Goal: Information Seeking & Learning: Understand process/instructions

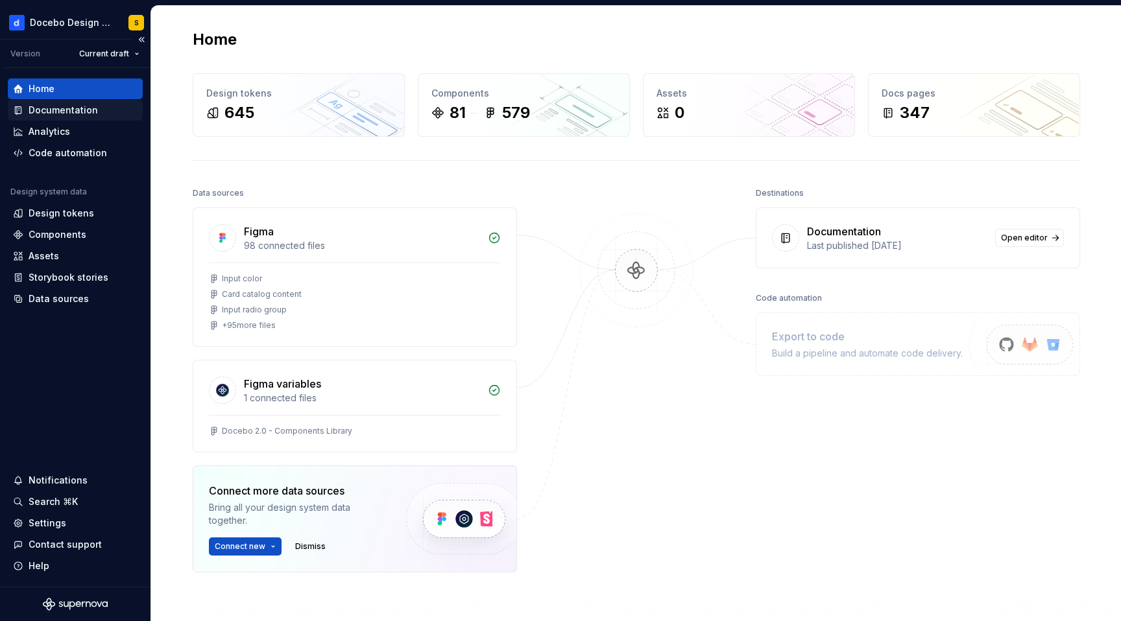
click at [82, 112] on div "Documentation" at bounding box center [63, 110] width 69 height 13
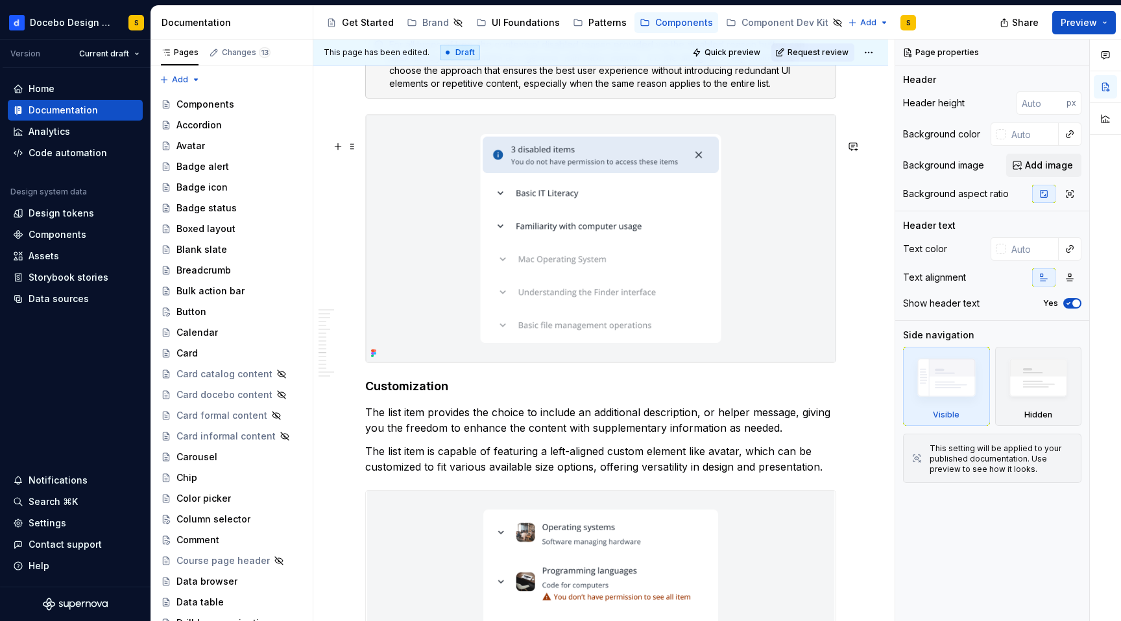
scroll to position [7754, 0]
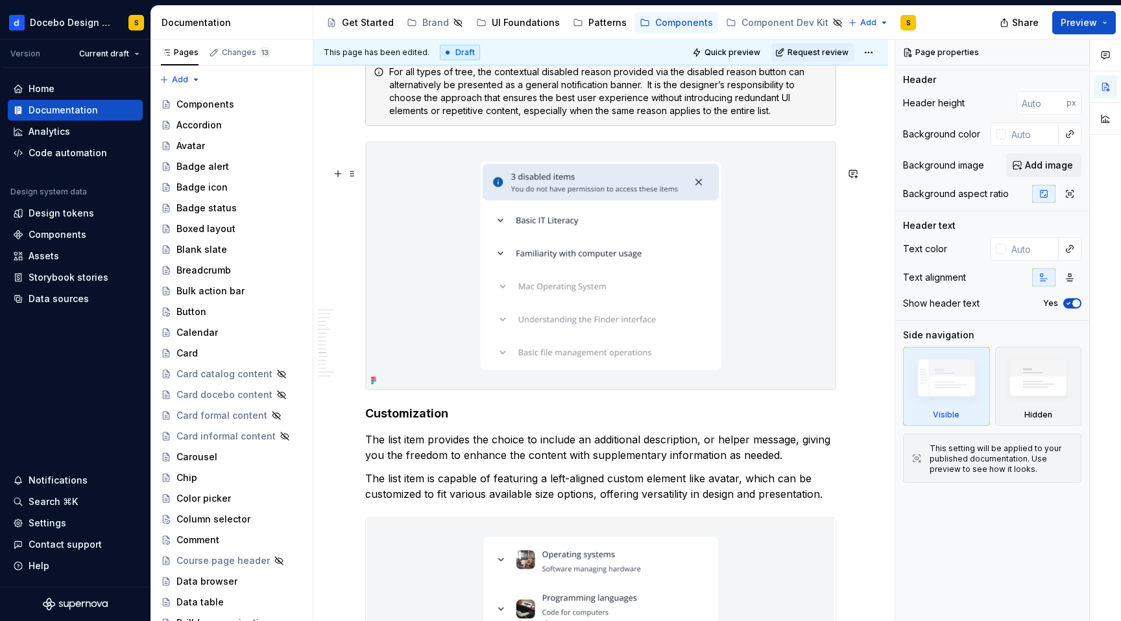
click at [447, 281] on img at bounding box center [601, 266] width 470 height 248
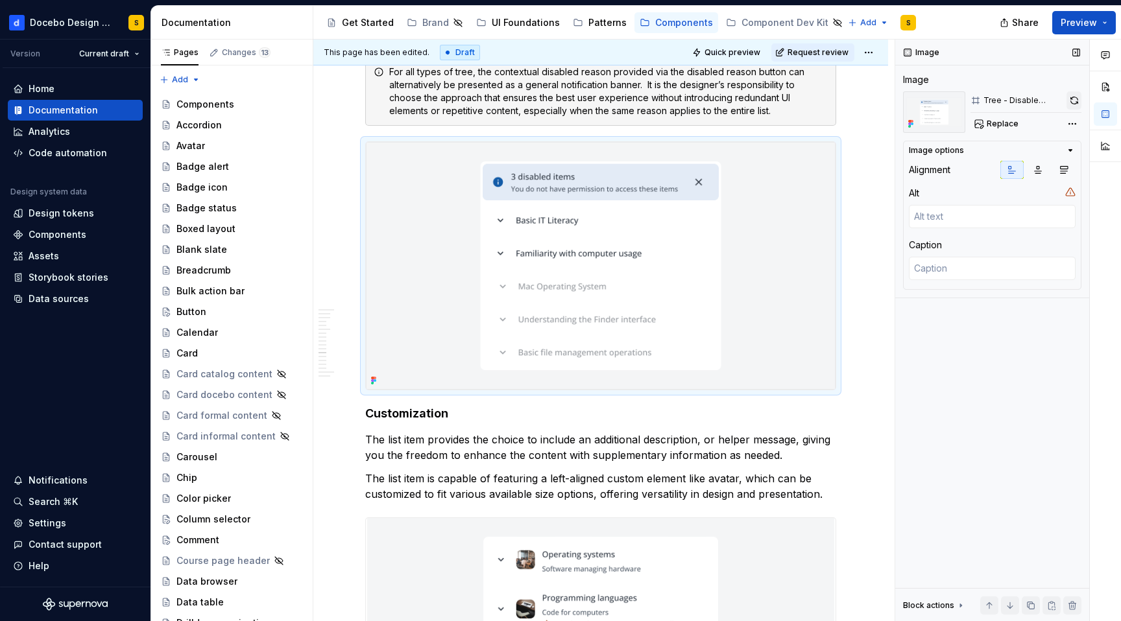
click at [1072, 100] on button "button" at bounding box center [1073, 100] width 15 height 18
click at [342, 177] on button "button" at bounding box center [338, 174] width 18 height 18
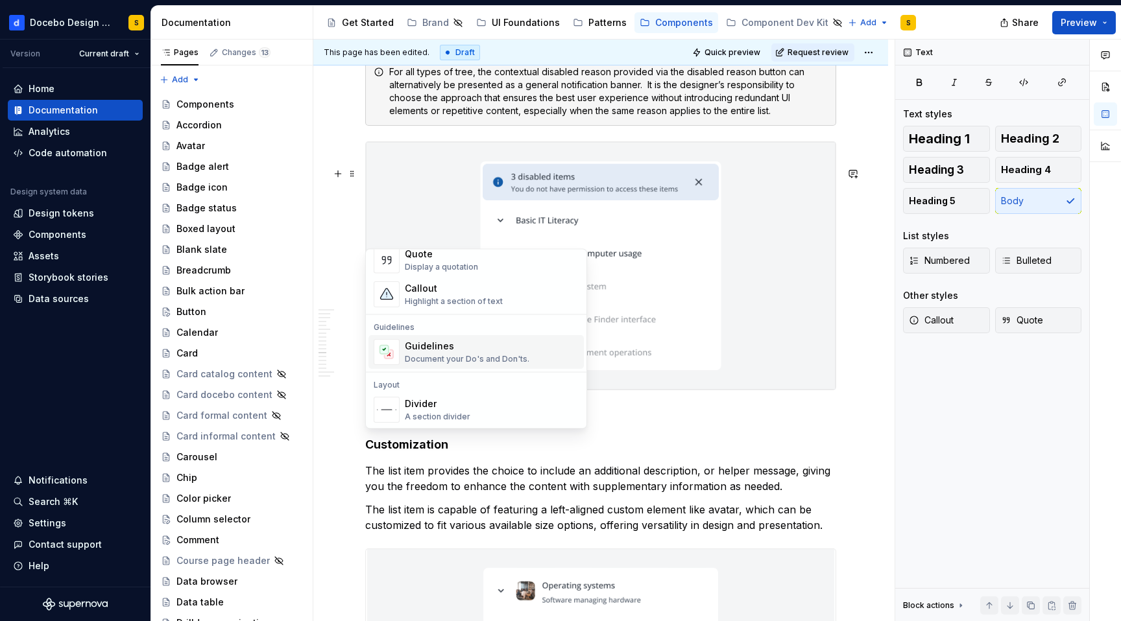
scroll to position [306, 0]
click at [465, 298] on div "Highlight a section of text" at bounding box center [454, 298] width 98 height 10
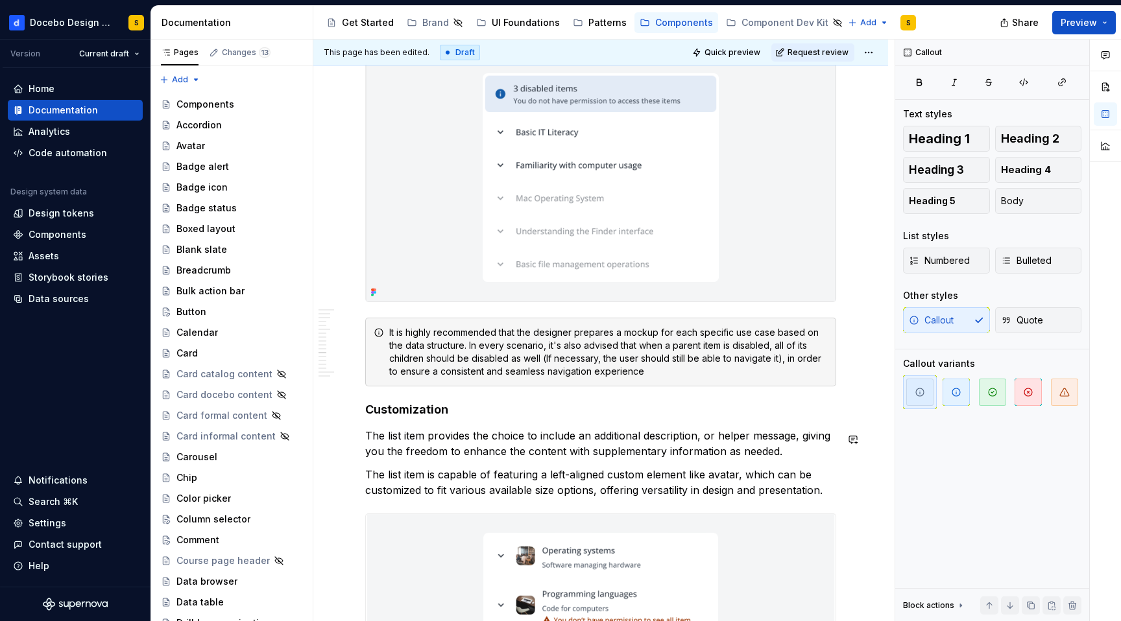
scroll to position [7870, 0]
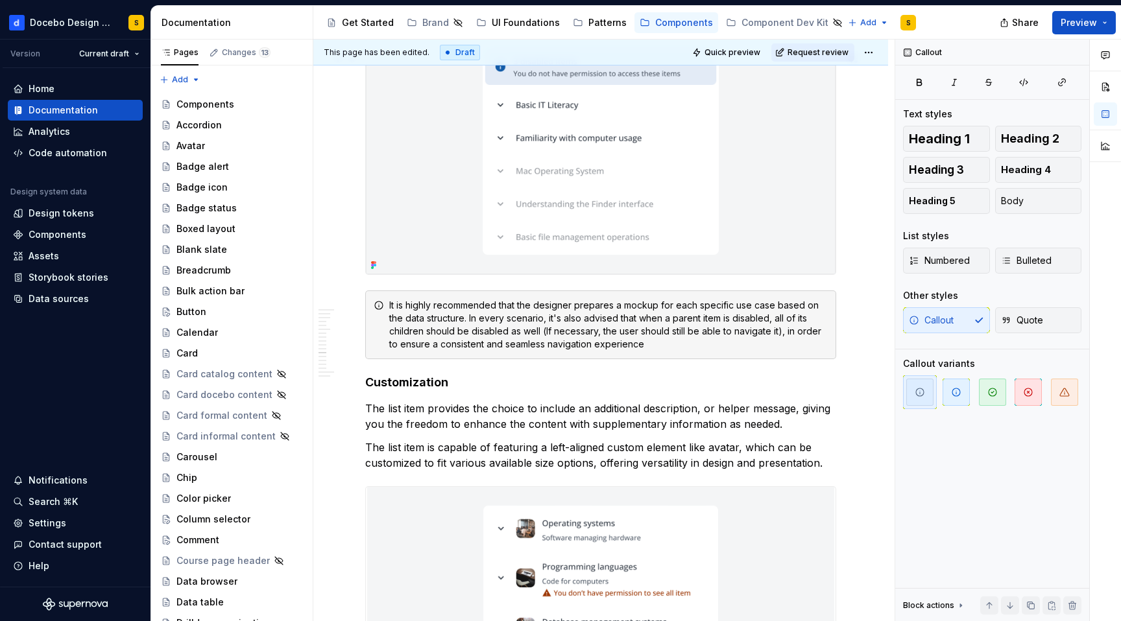
click at [382, 271] on img at bounding box center [601, 151] width 470 height 248
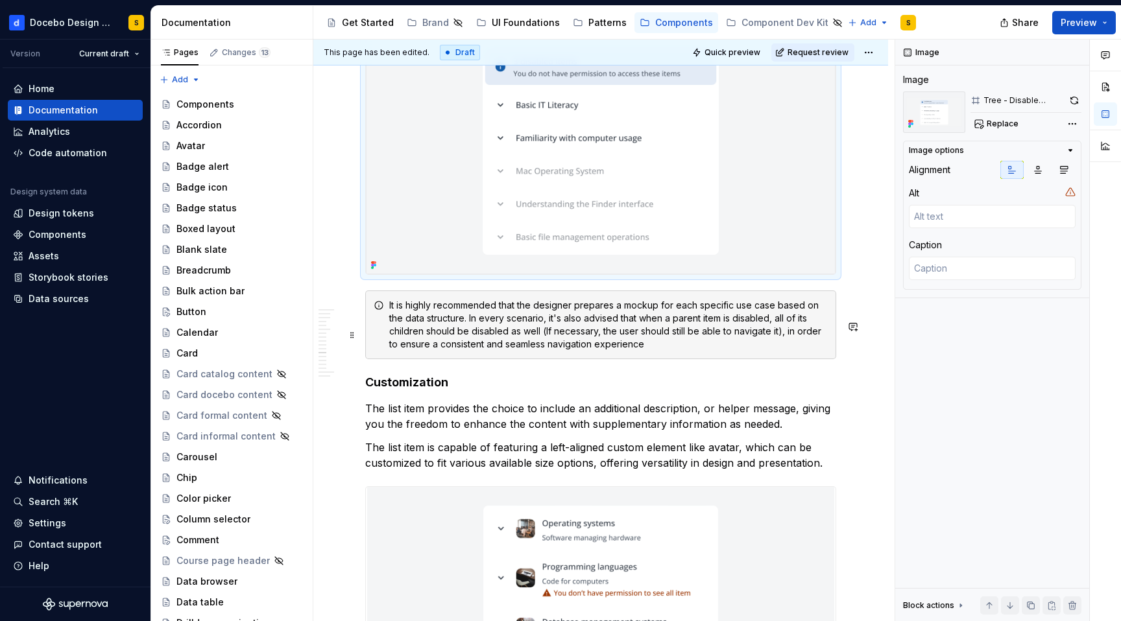
click at [496, 359] on div "It is highly recommended that the designer prepares a mockup for each specific …" at bounding box center [600, 325] width 471 height 69
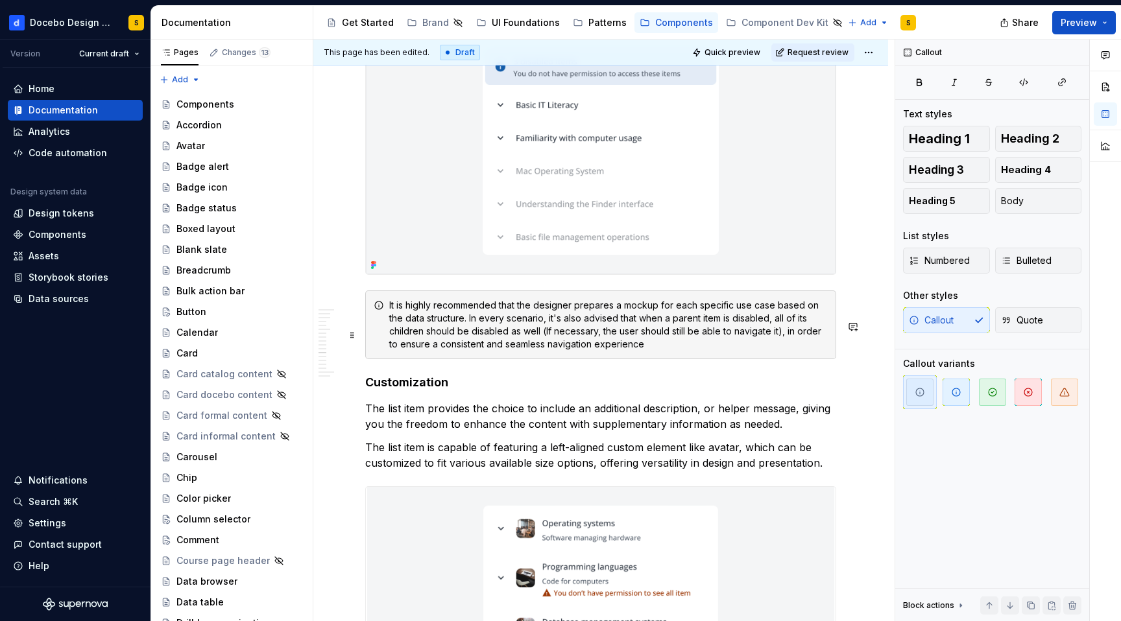
click at [515, 351] on div "It is highly recommended that the designer prepares a mockup for each specific …" at bounding box center [608, 325] width 438 height 52
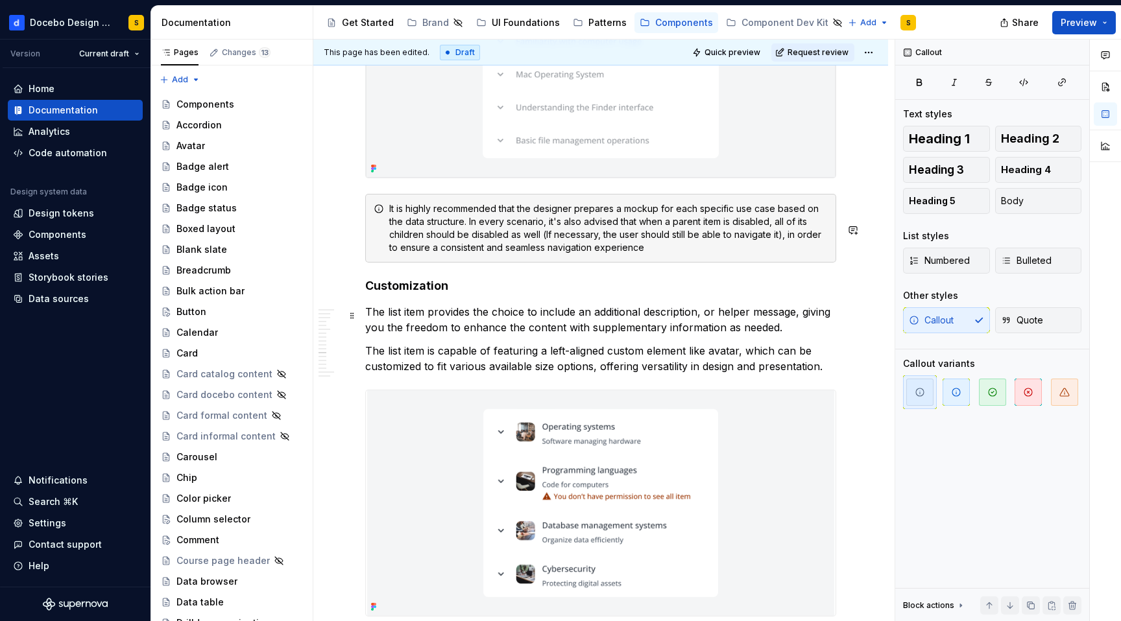
scroll to position [7992, 0]
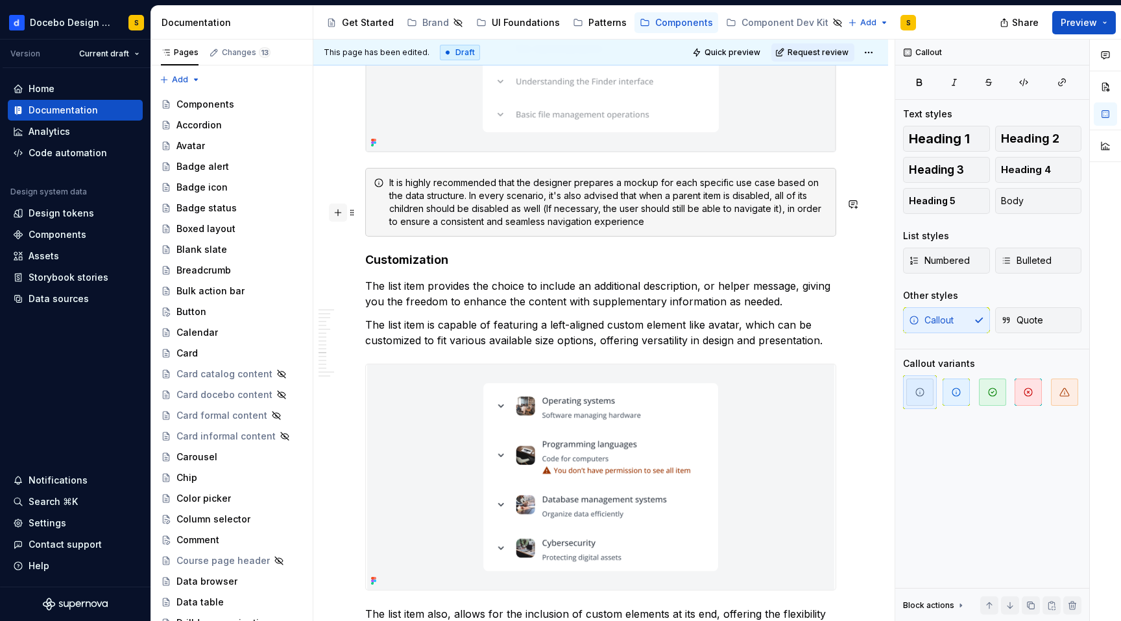
click at [335, 211] on button "button" at bounding box center [338, 213] width 18 height 18
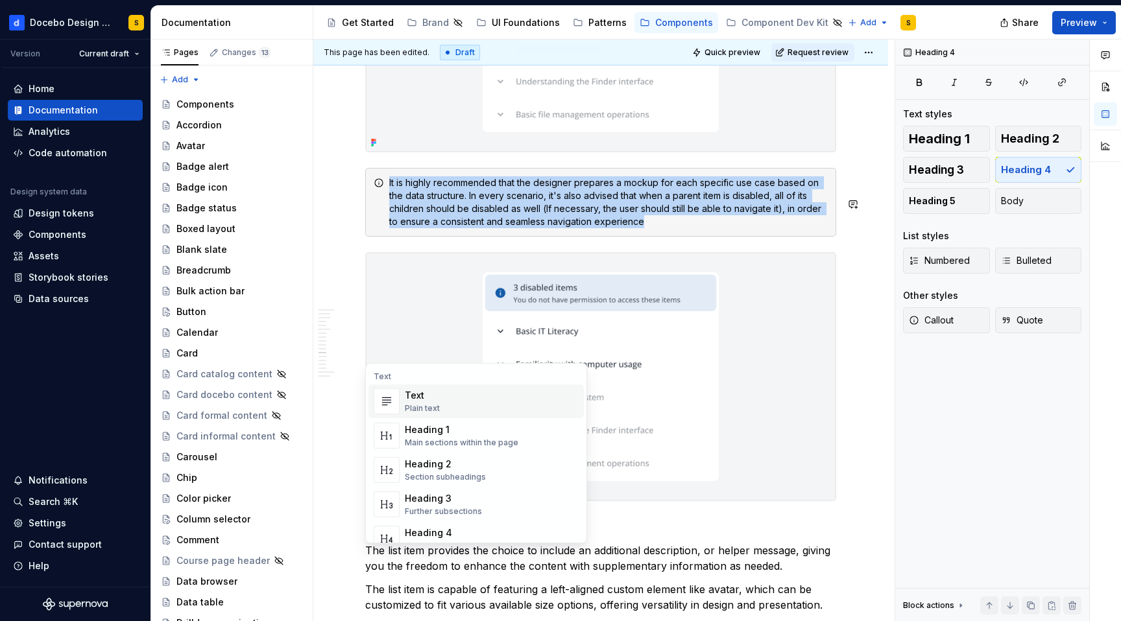
click at [689, 318] on img at bounding box center [601, 377] width 470 height 248
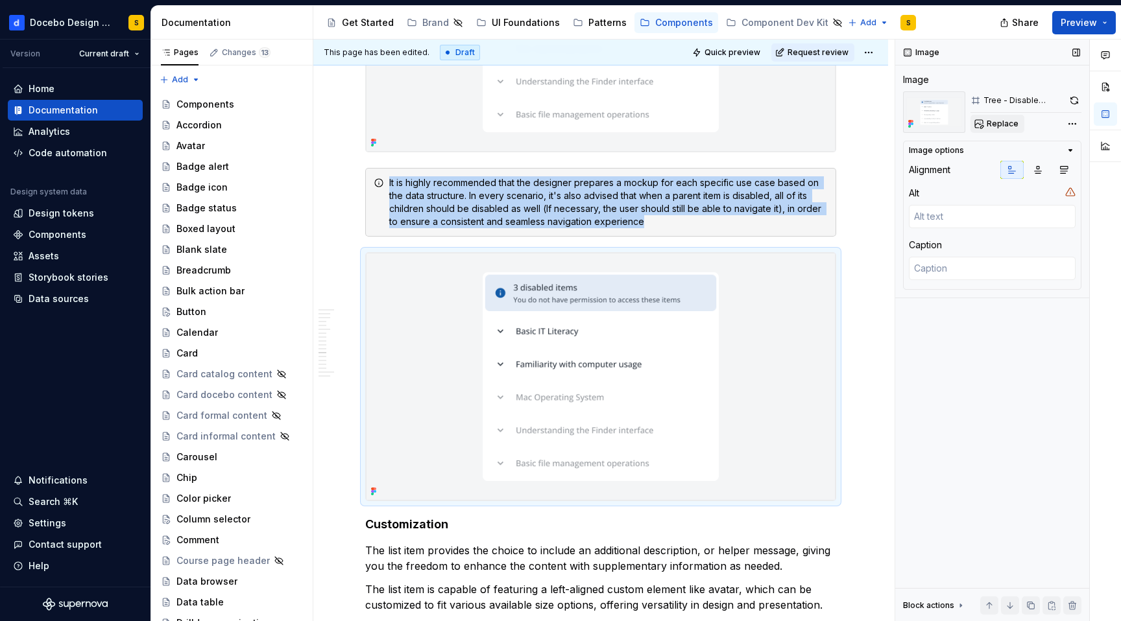
click at [999, 124] on span "Replace" at bounding box center [1002, 124] width 32 height 10
type textarea "*"
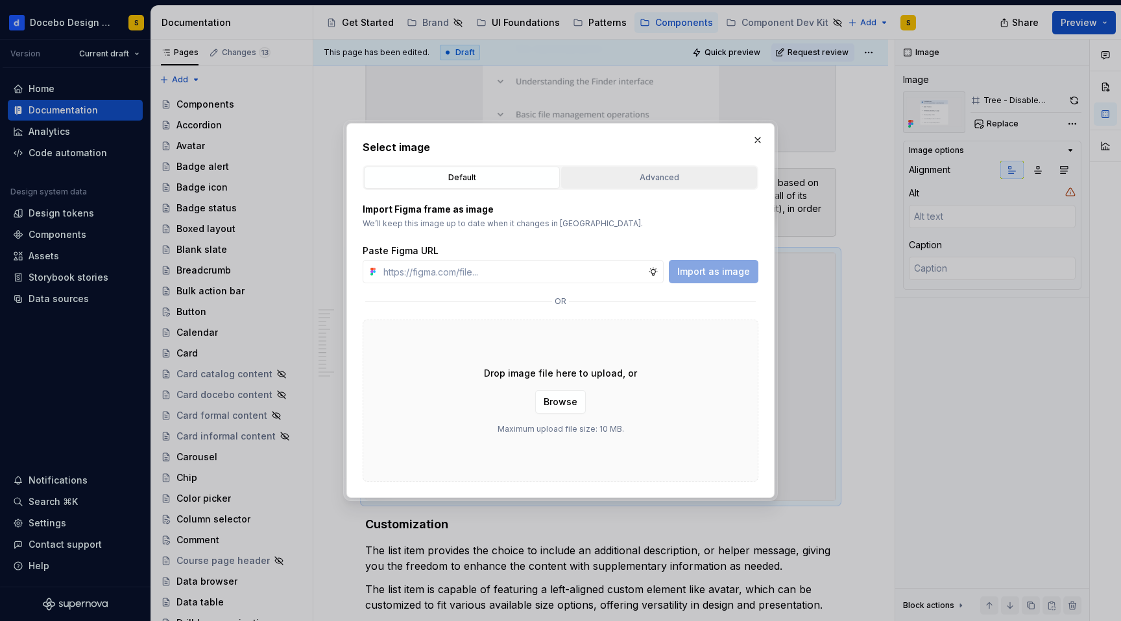
click at [657, 181] on div "Advanced" at bounding box center [659, 177] width 187 height 13
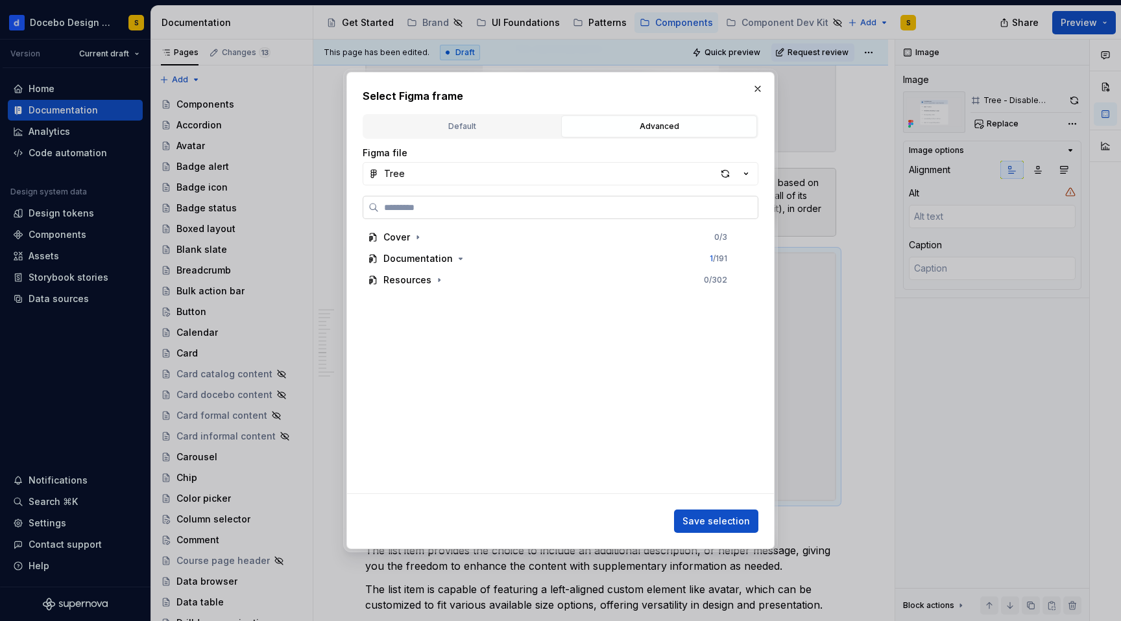
paste input "**********"
type input "**********"
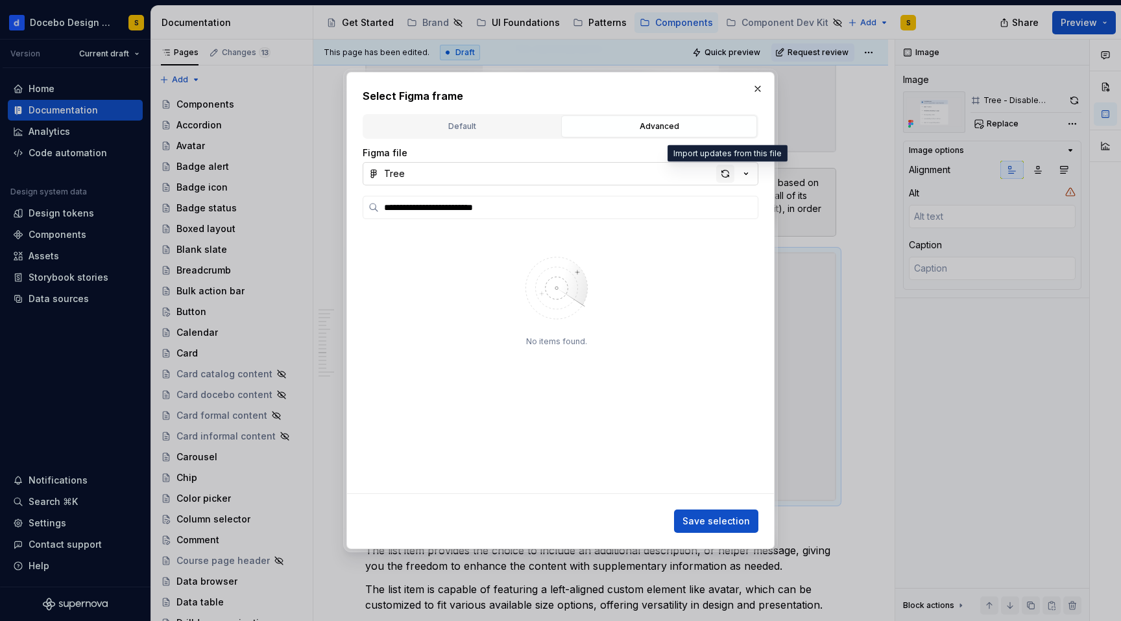
click at [727, 169] on div "button" at bounding box center [725, 174] width 18 height 18
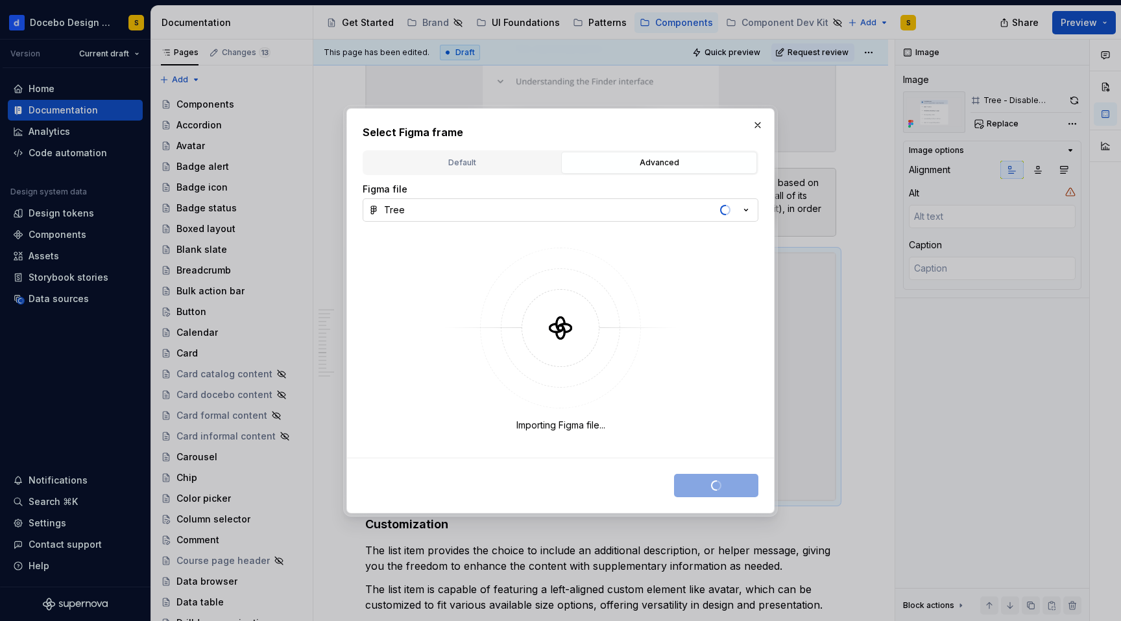
type textarea "*"
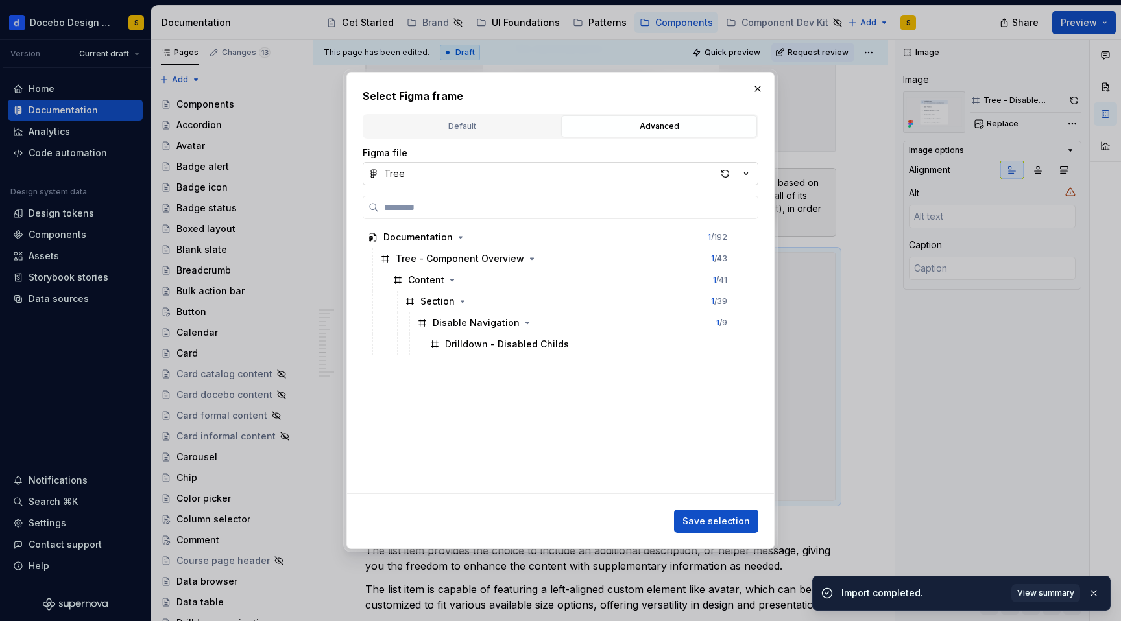
type input "**********"
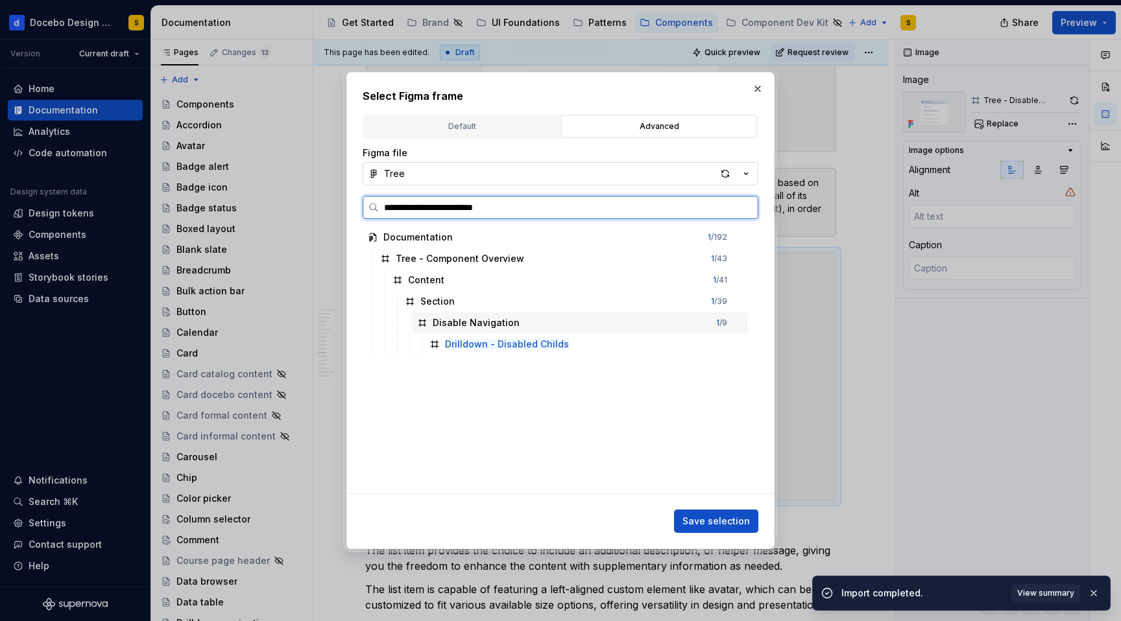
click at [636, 331] on div "Disable Navigation 1 / 9" at bounding box center [580, 323] width 336 height 21
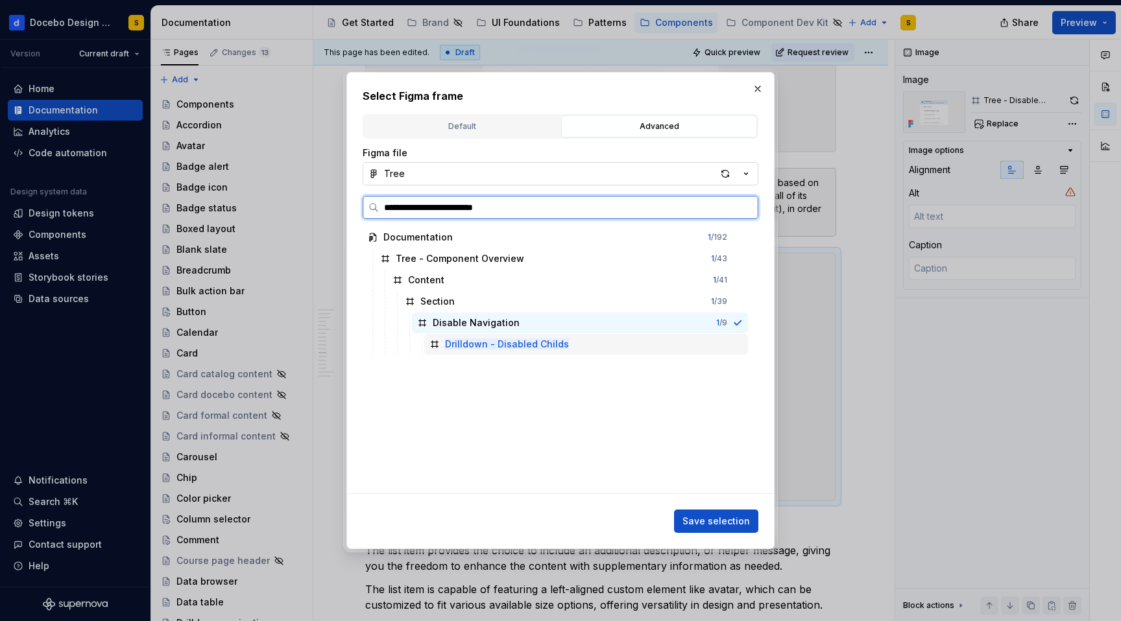
click at [643, 350] on div "Drilldown - Disabled Childs" at bounding box center [586, 344] width 324 height 21
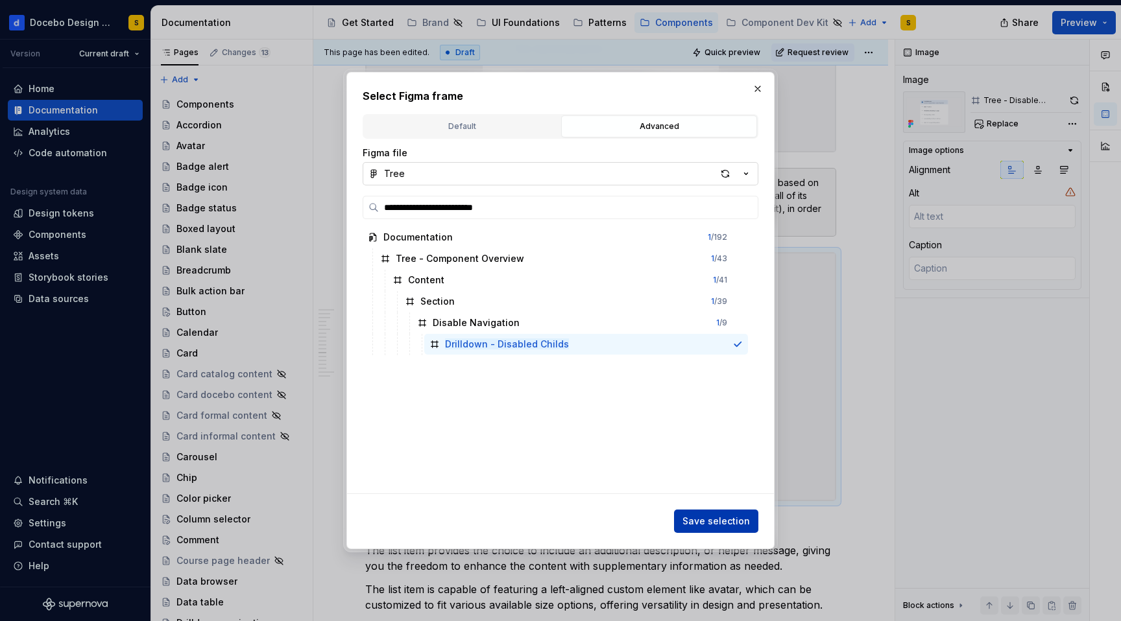
click at [727, 524] on span "Save selection" at bounding box center [715, 521] width 67 height 13
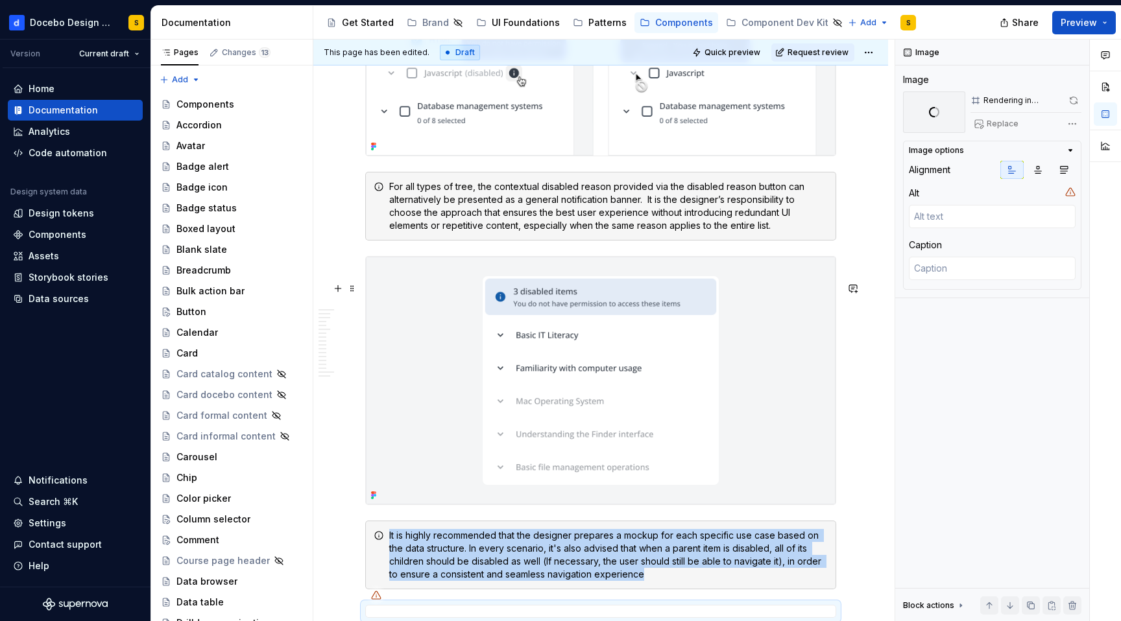
scroll to position [7664, 0]
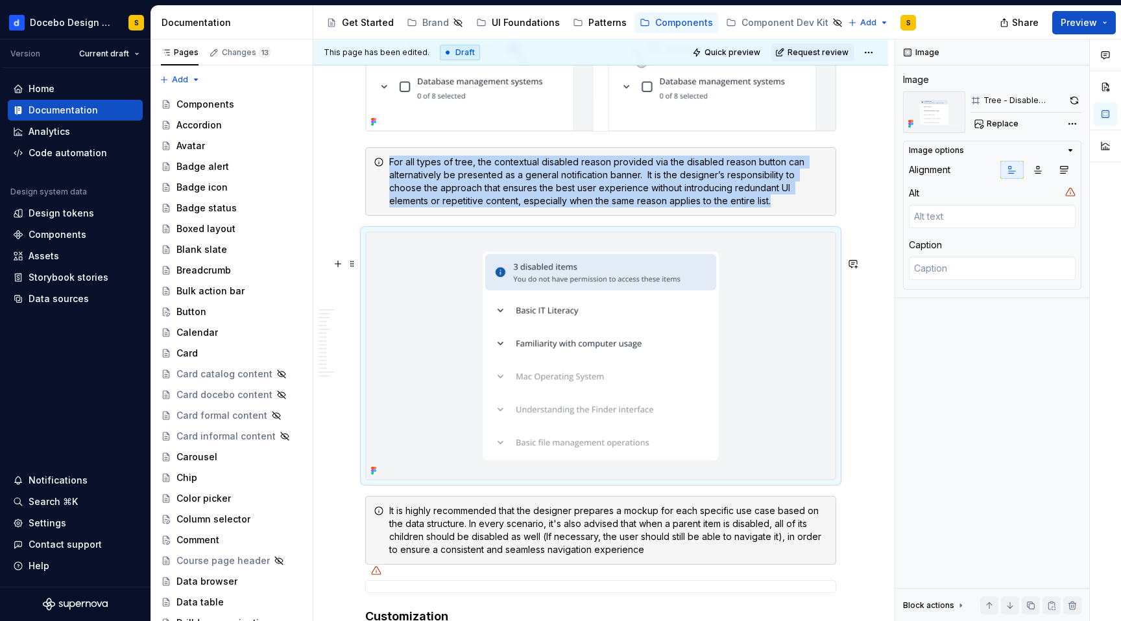
click at [740, 424] on img at bounding box center [601, 356] width 470 height 248
click at [1071, 100] on button "button" at bounding box center [1073, 100] width 15 height 18
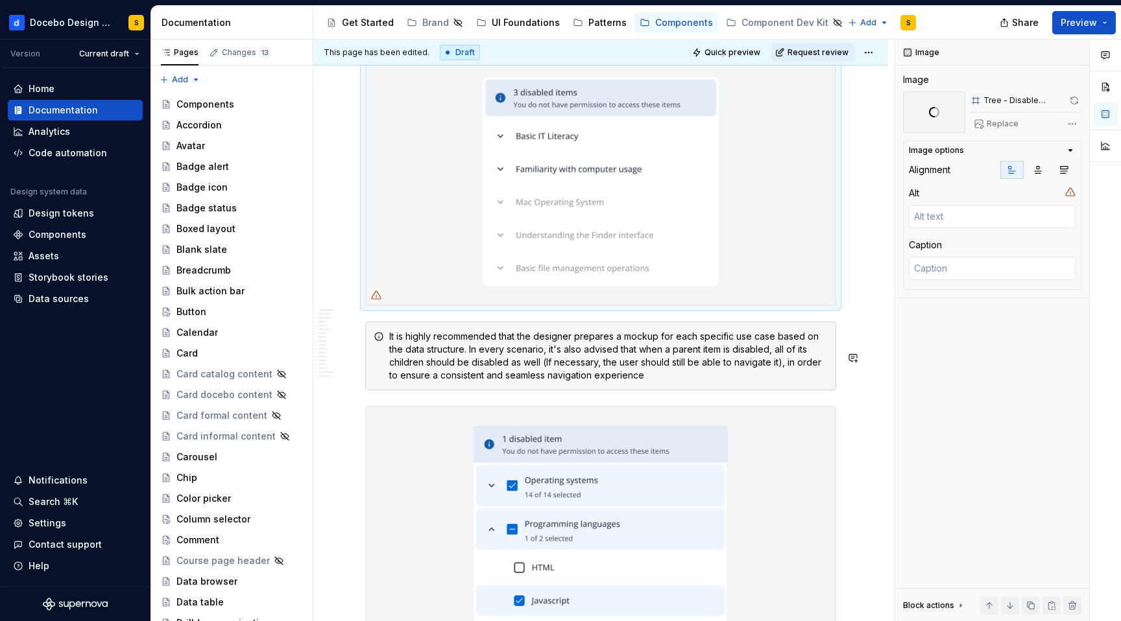
scroll to position [7837, 0]
click at [1075, 97] on span at bounding box center [1073, 100] width 15 height 18
type textarea "*"
